Goal: Task Accomplishment & Management: Manage account settings

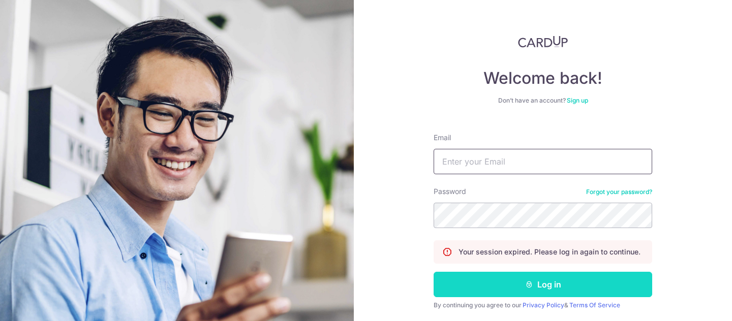
type input "[EMAIL_ADDRESS][DOMAIN_NAME]"
click at [517, 278] on button "Log in" at bounding box center [543, 284] width 219 height 25
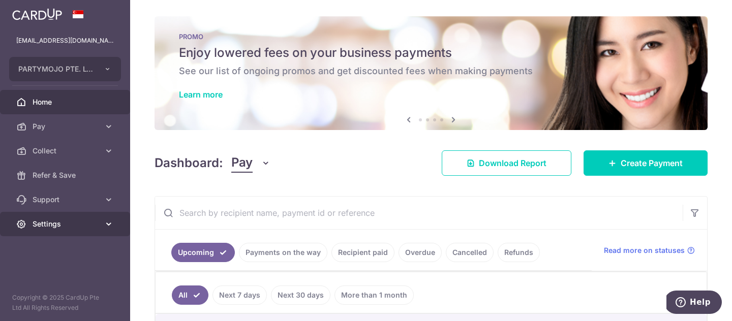
click at [61, 225] on span "Settings" at bounding box center [66, 224] width 67 height 10
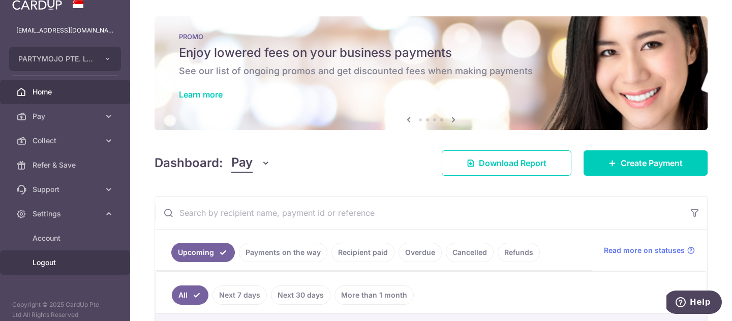
click at [62, 266] on span "Logout" at bounding box center [66, 263] width 67 height 10
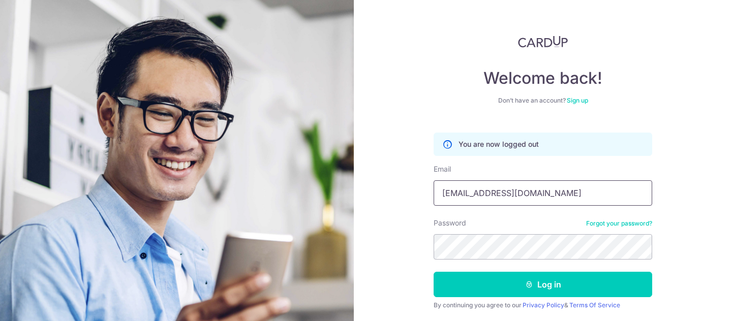
click at [524, 185] on input "[EMAIL_ADDRESS][DOMAIN_NAME]" at bounding box center [543, 192] width 219 height 25
type input "jason@partymojo.com.sg"
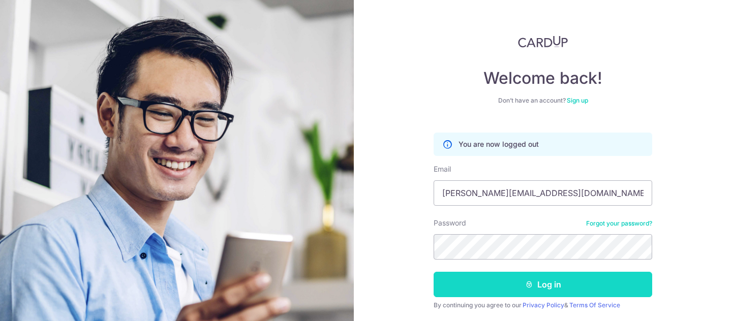
click at [519, 275] on button "Log in" at bounding box center [543, 284] width 219 height 25
